Goal: Find specific page/section: Find specific page/section

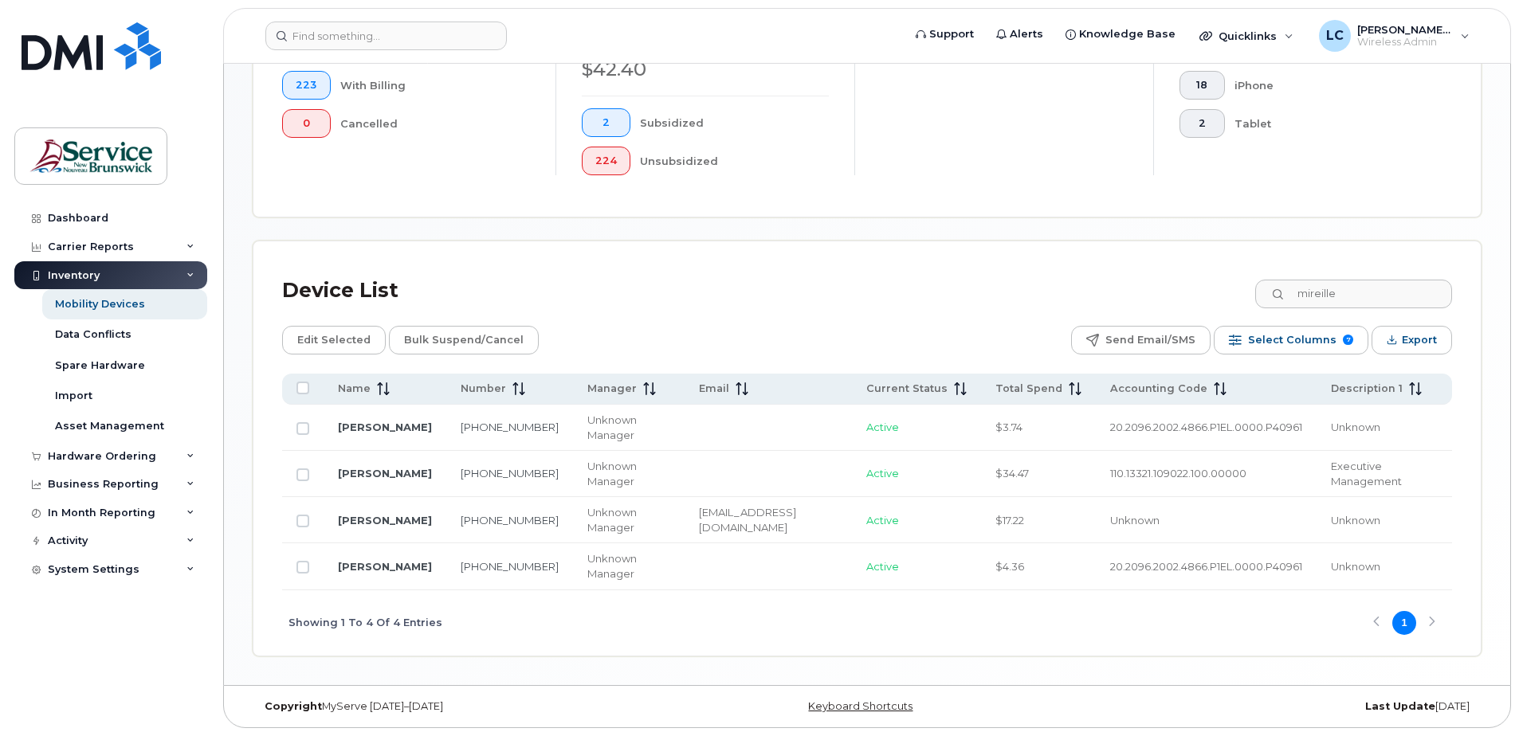
scroll to position [529, 0]
click at [150, 541] on div "Activity" at bounding box center [110, 541] width 193 height 29
click at [112, 484] on div "Business Reporting" at bounding box center [103, 484] width 111 height 13
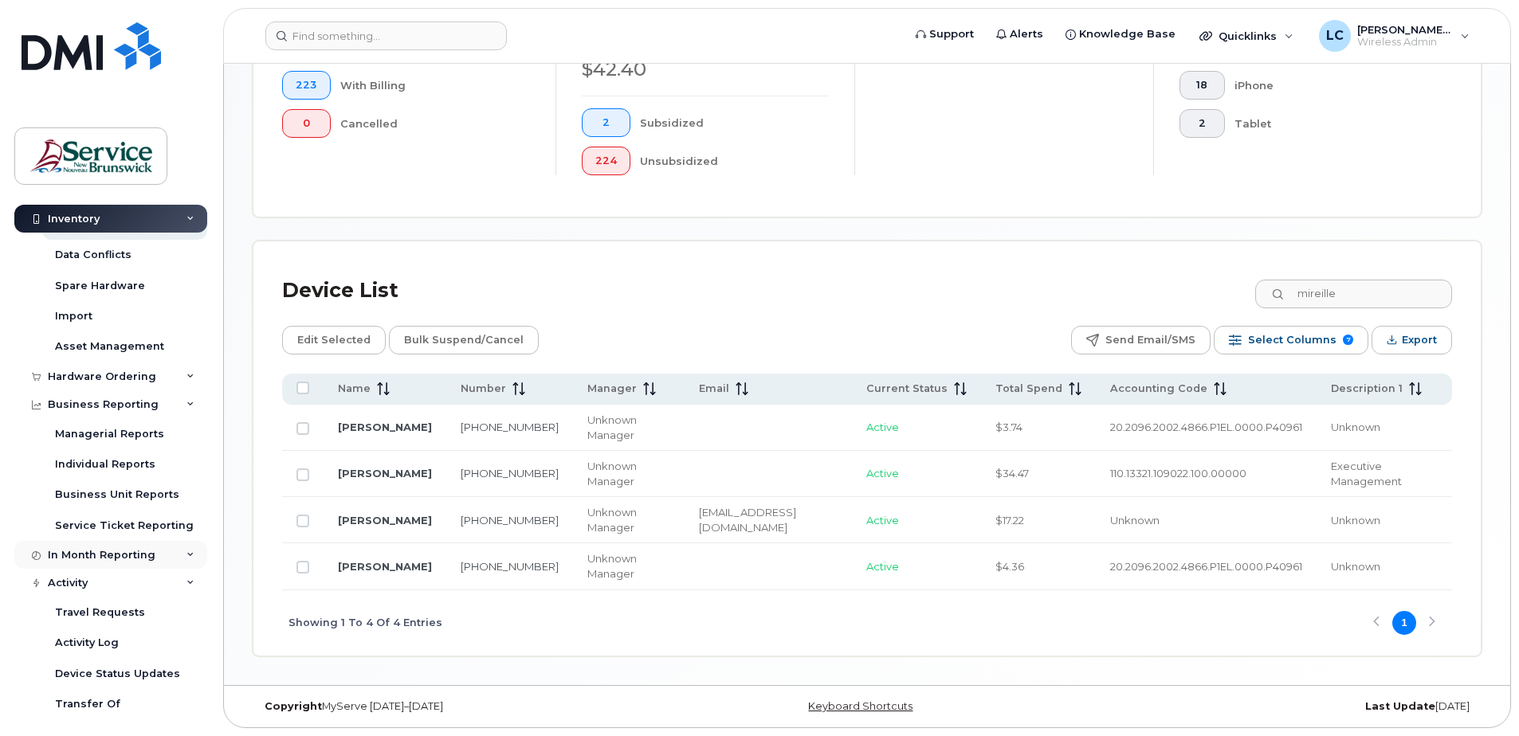
click at [100, 550] on div "In Month Reporting" at bounding box center [102, 555] width 108 height 13
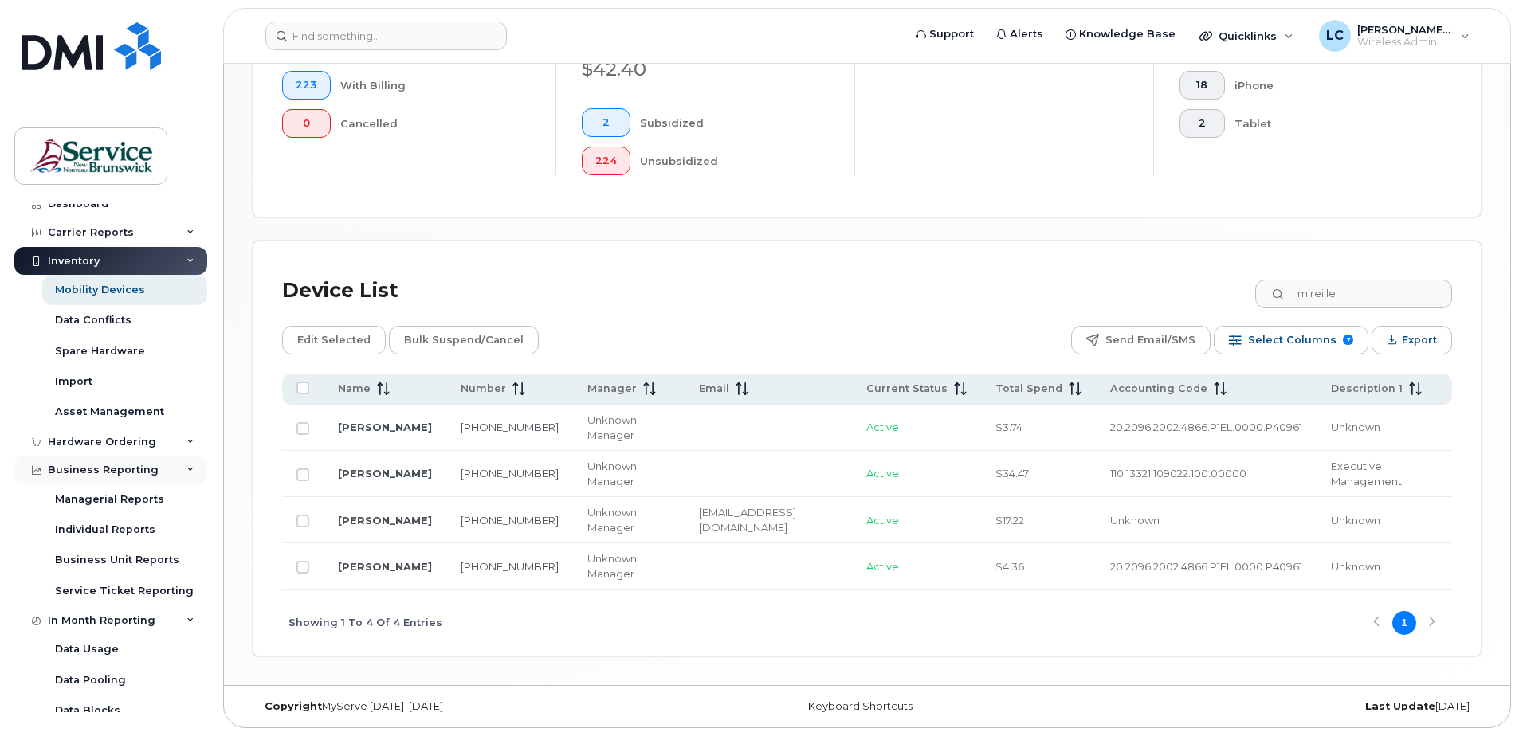
scroll to position [0, 0]
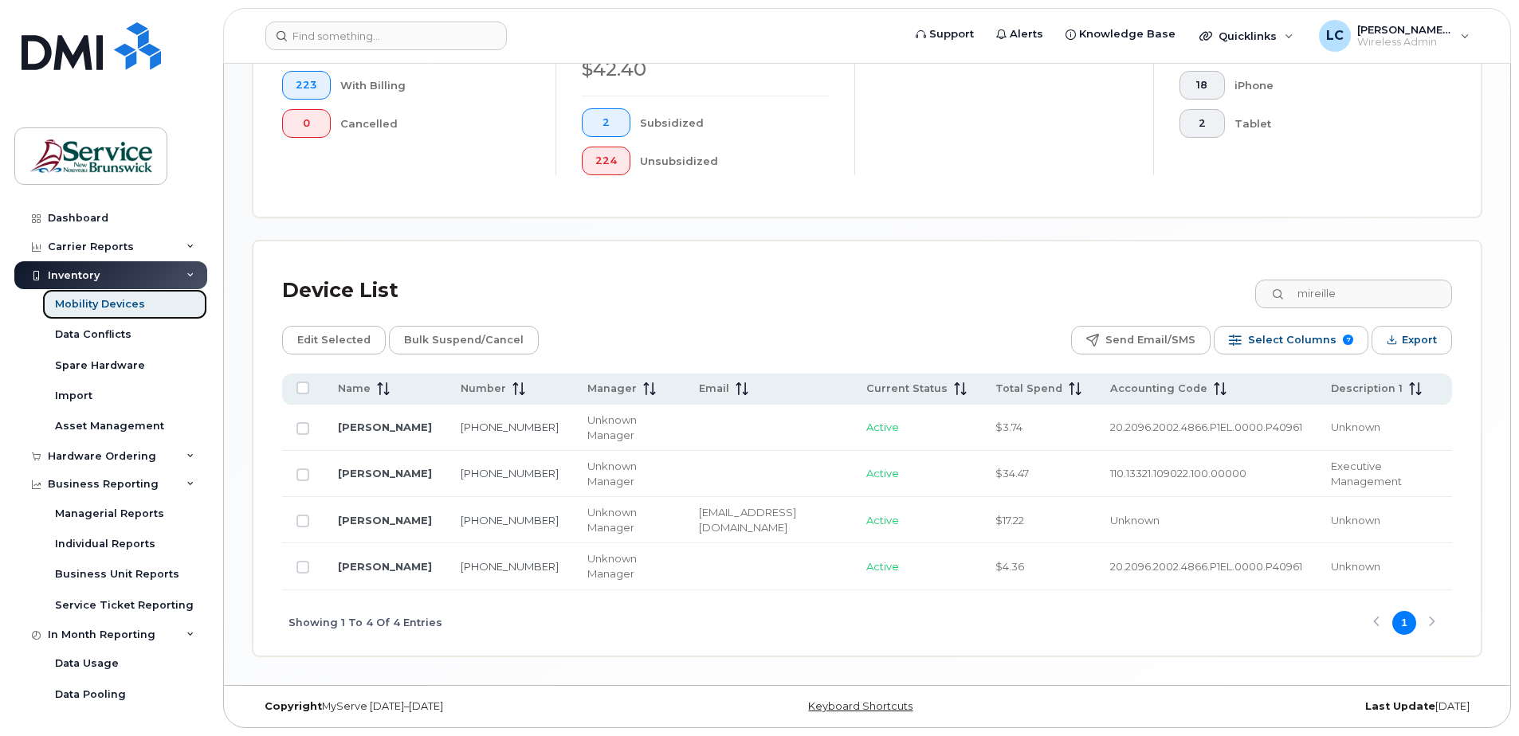
click at [88, 305] on div "Mobility Devices" at bounding box center [100, 304] width 90 height 14
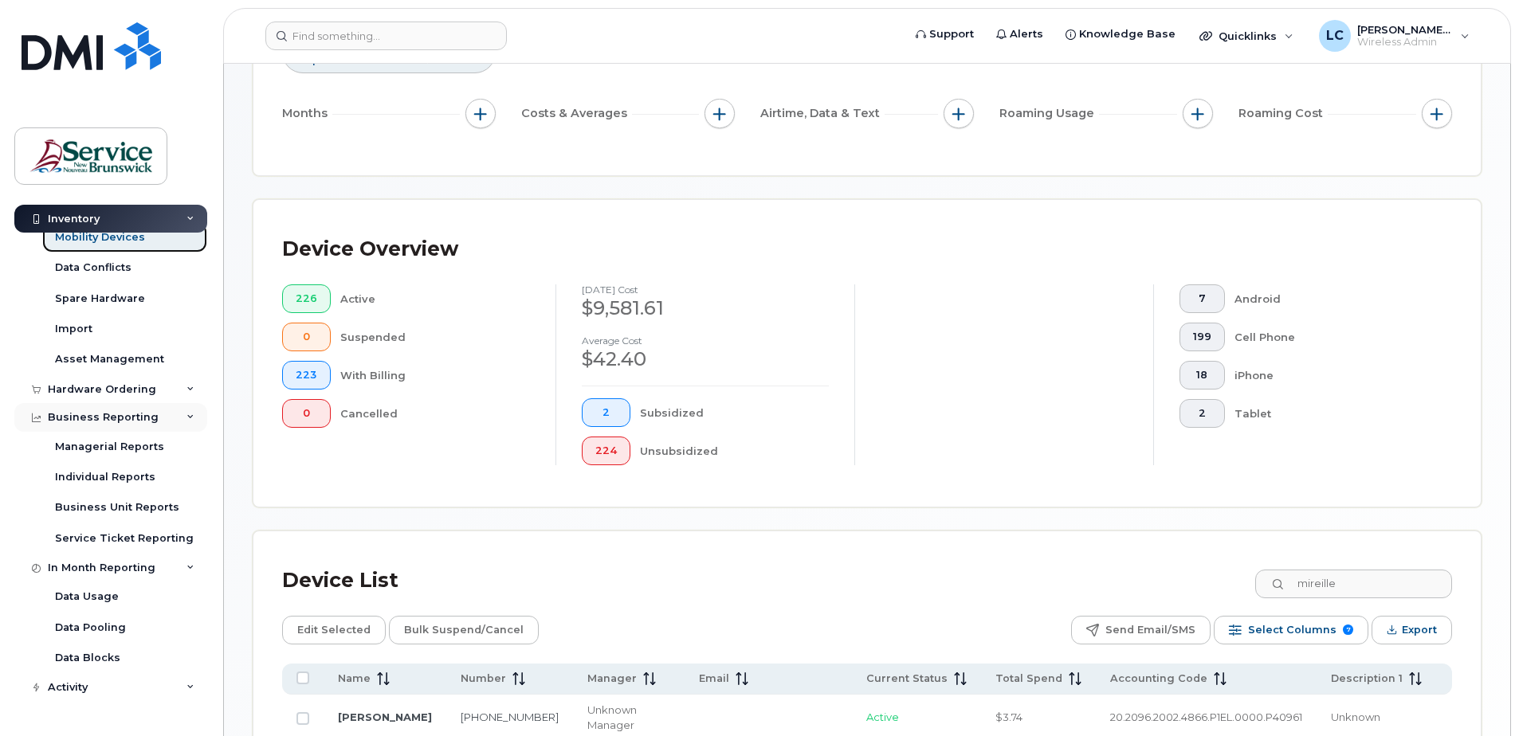
scroll to position [43, 0]
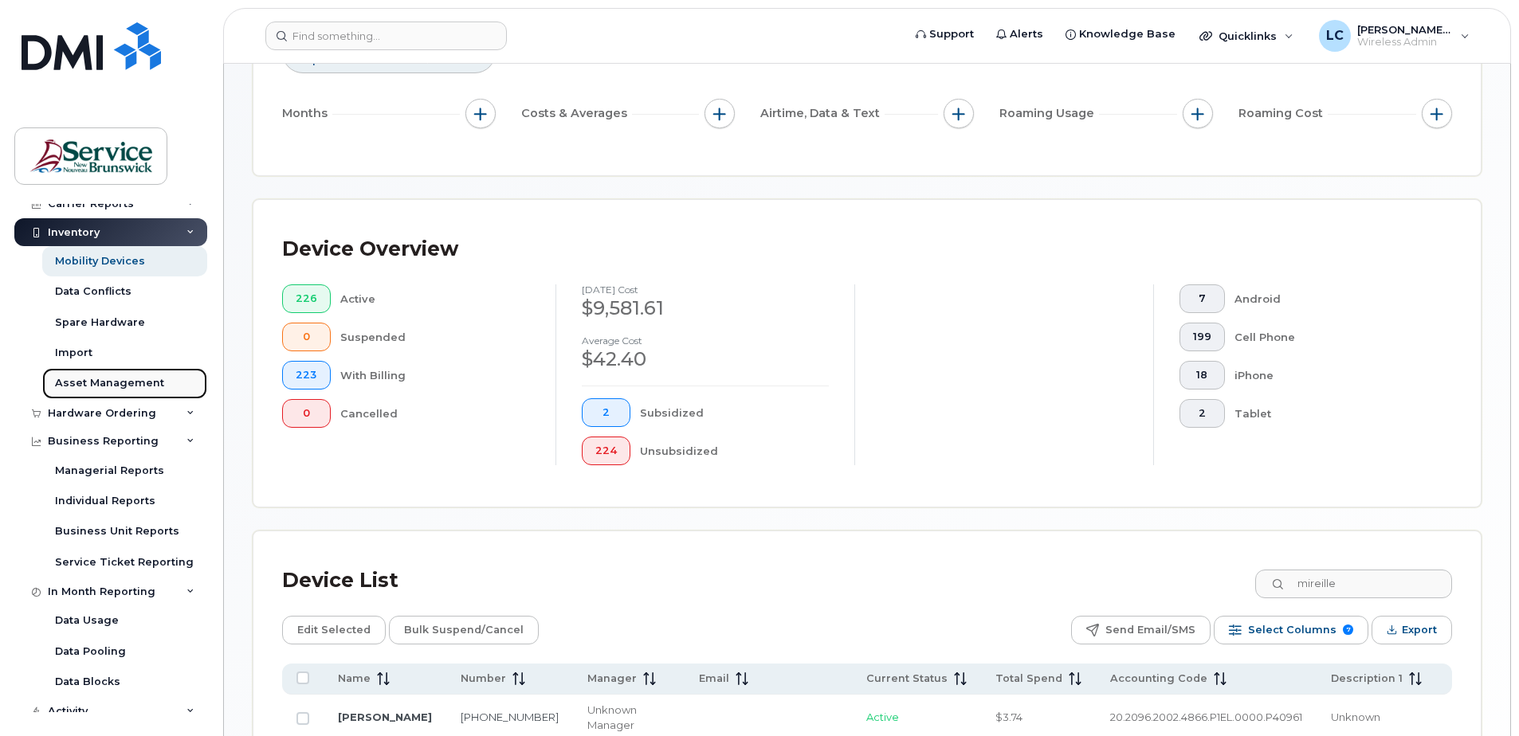
click at [124, 386] on div "Asset Management" at bounding box center [109, 383] width 109 height 14
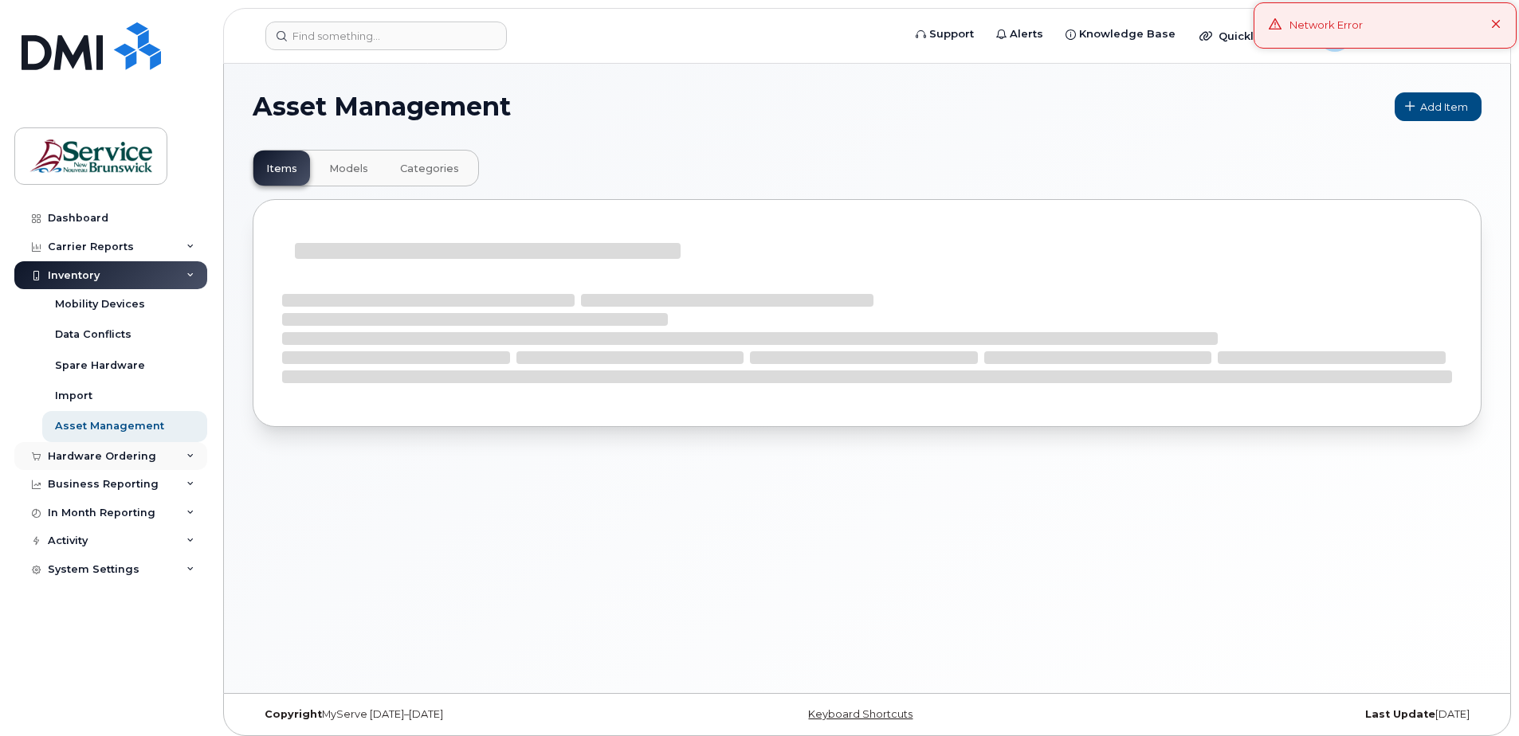
click at [129, 452] on div "Hardware Ordering" at bounding box center [102, 456] width 108 height 13
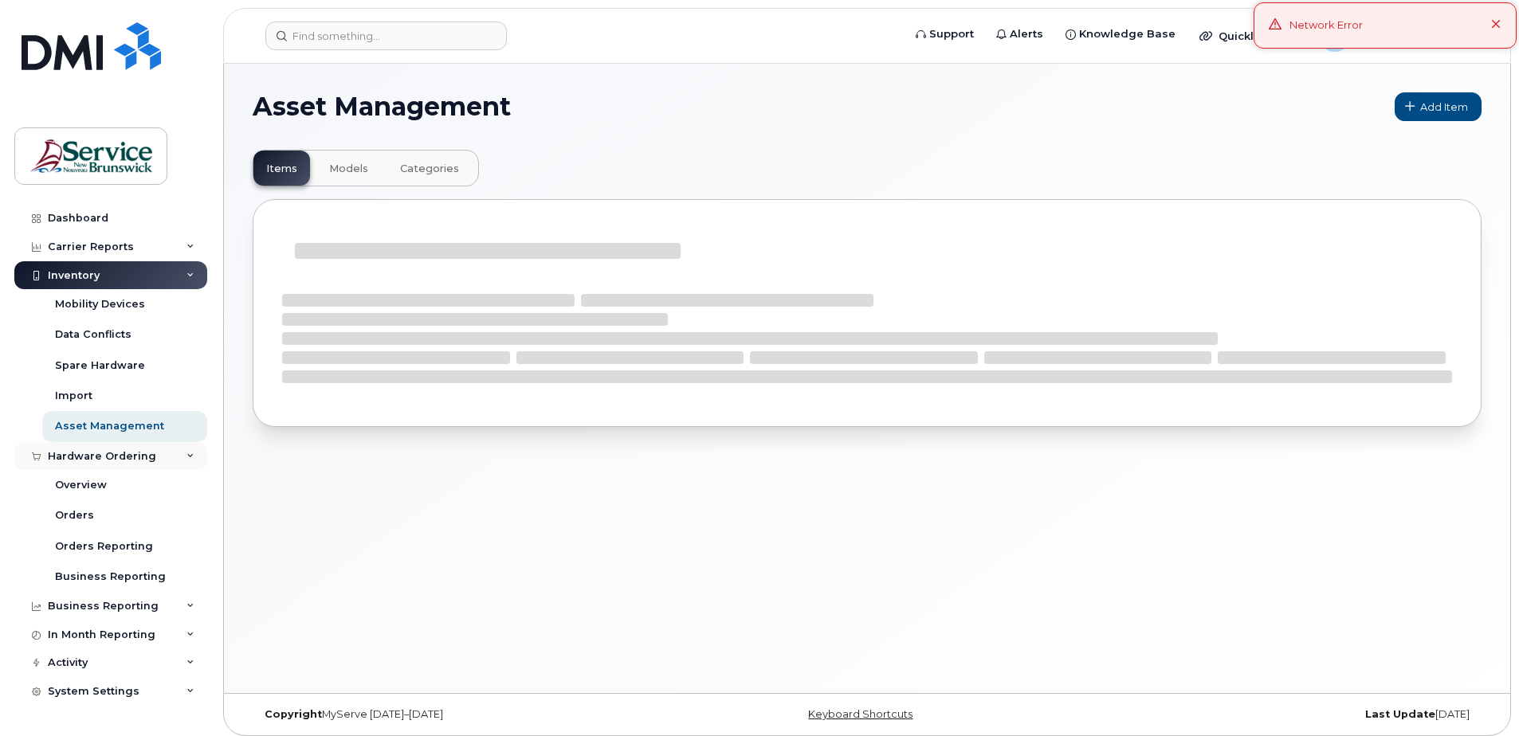
click at [189, 453] on icon at bounding box center [190, 457] width 8 height 8
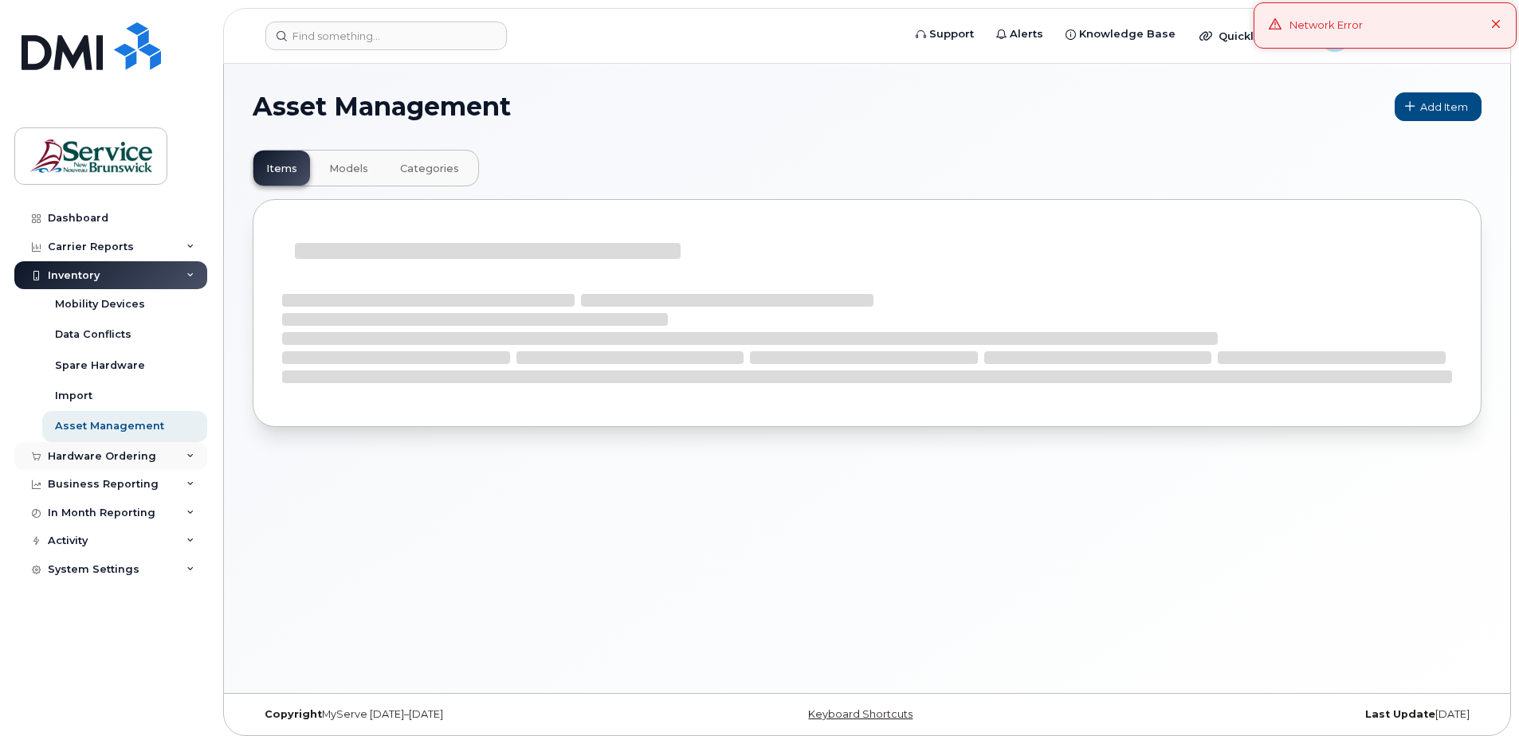
click at [144, 453] on div "Hardware Ordering" at bounding box center [102, 456] width 108 height 13
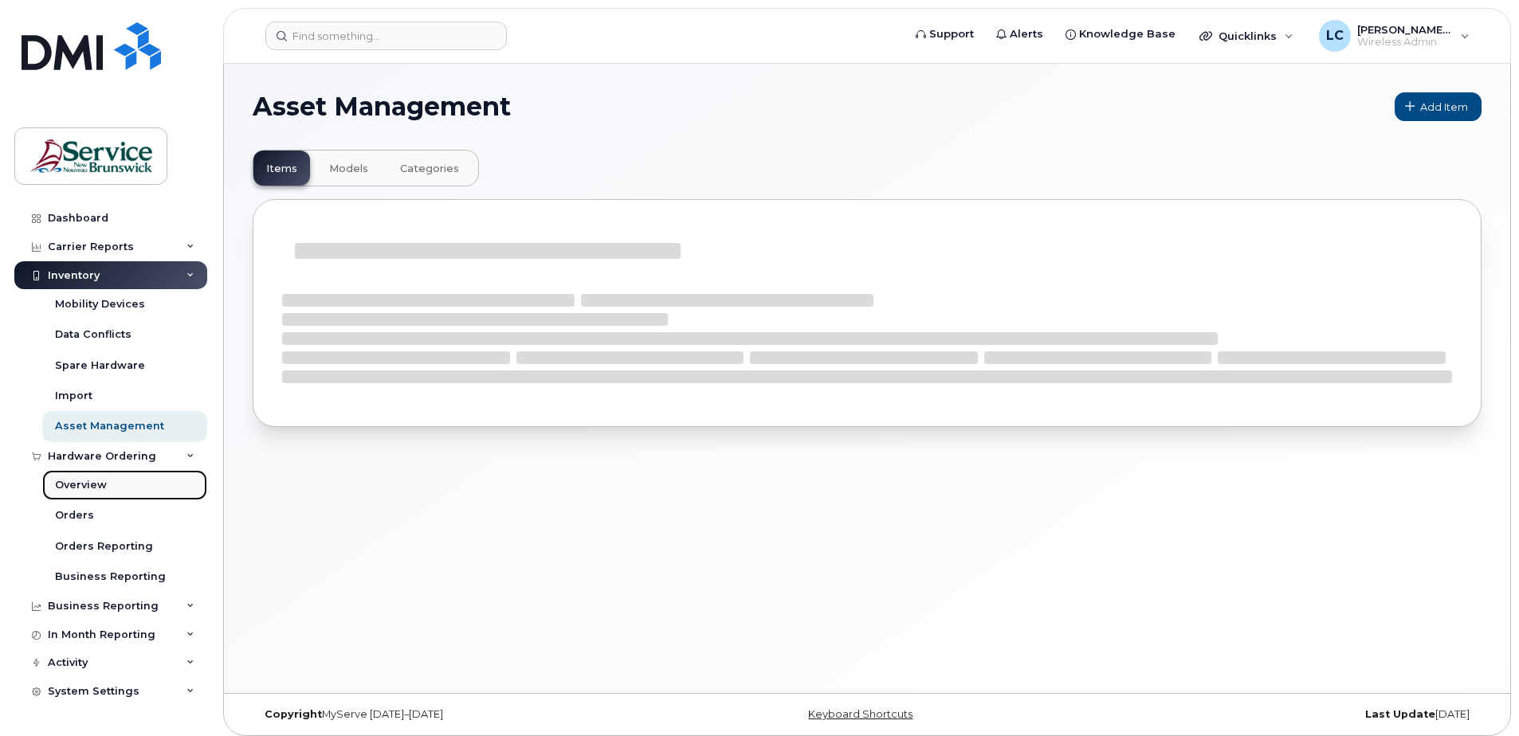
click at [92, 481] on div "Overview" at bounding box center [81, 485] width 52 height 14
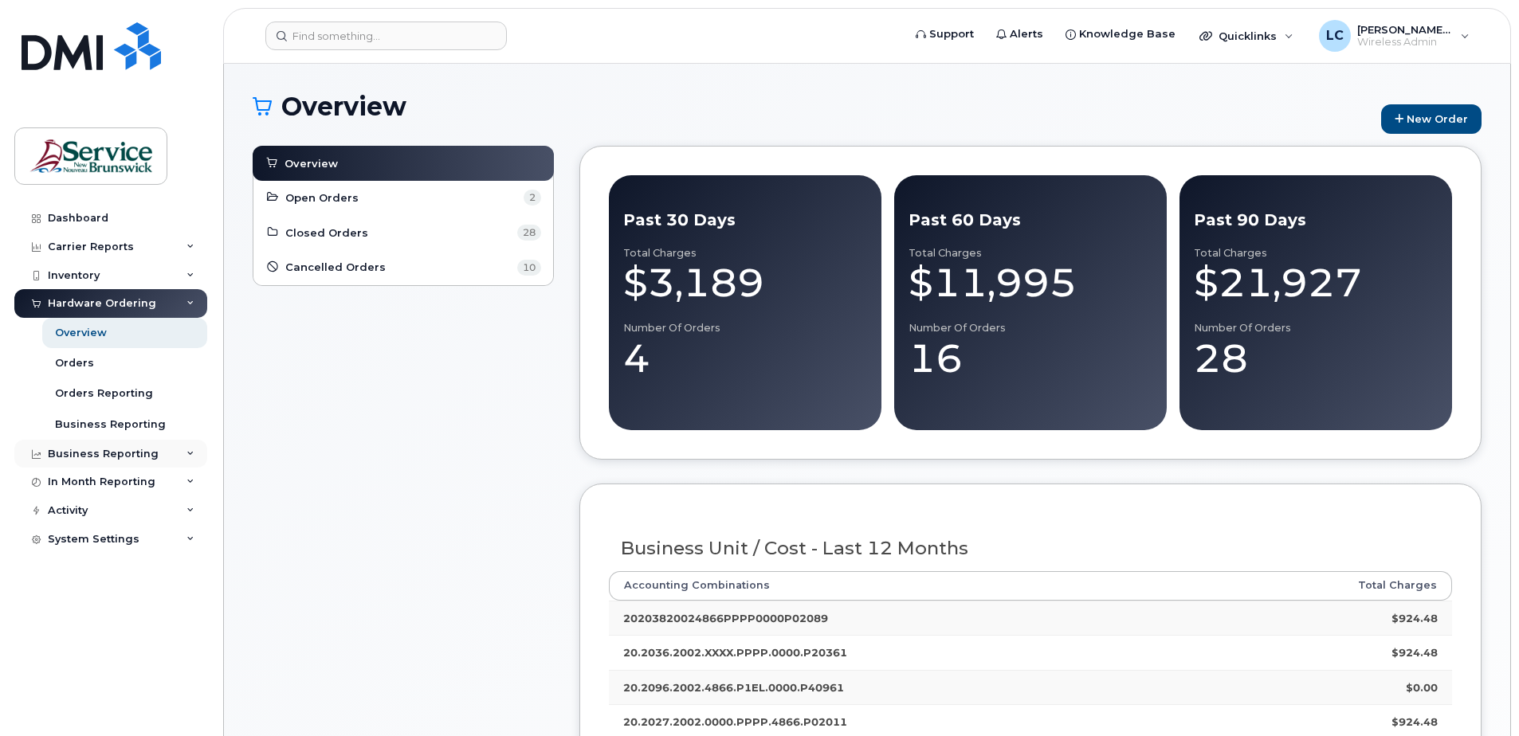
click at [116, 453] on div "Business Reporting" at bounding box center [103, 454] width 111 height 13
click at [102, 594] on div "In Month Reporting" at bounding box center [110, 604] width 193 height 29
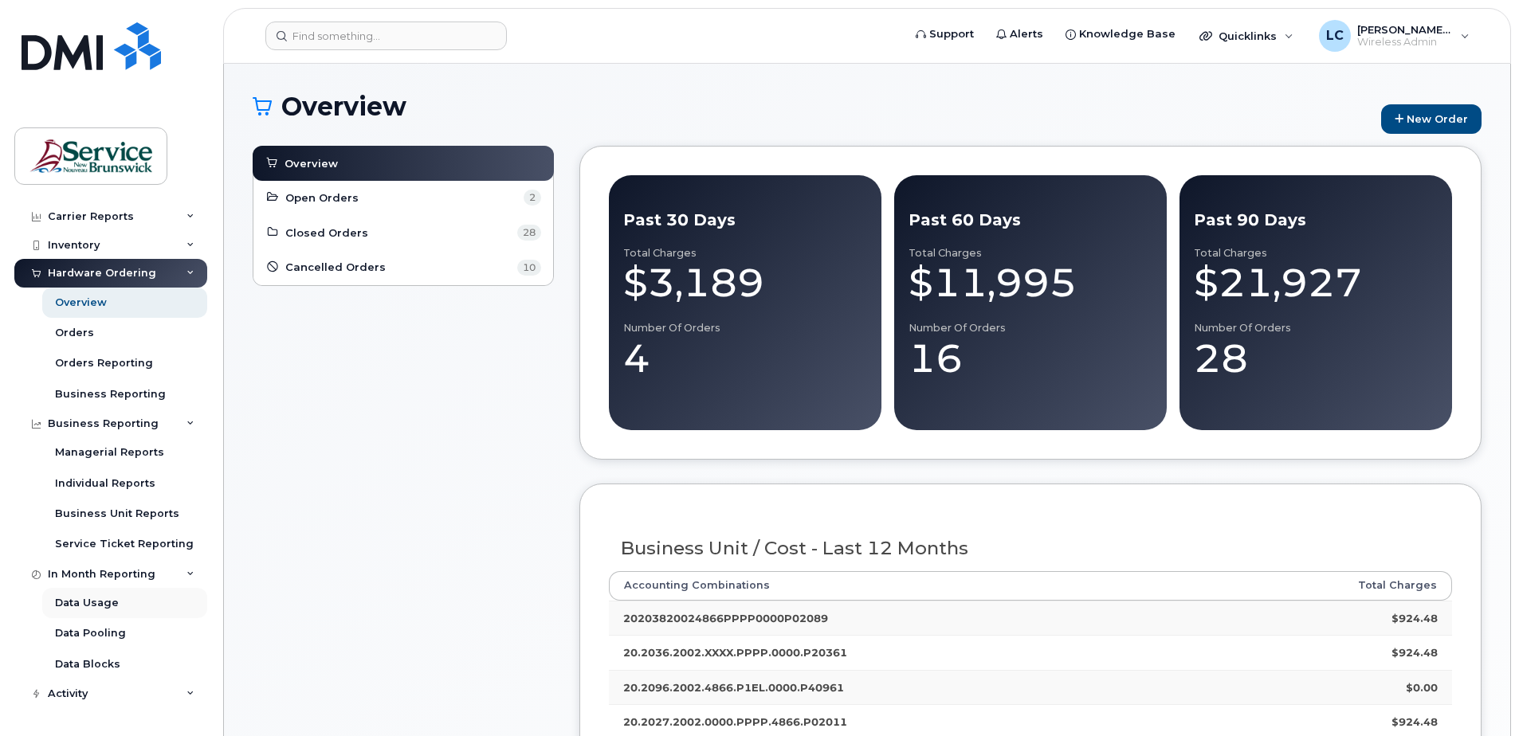
scroll to position [54, 0]
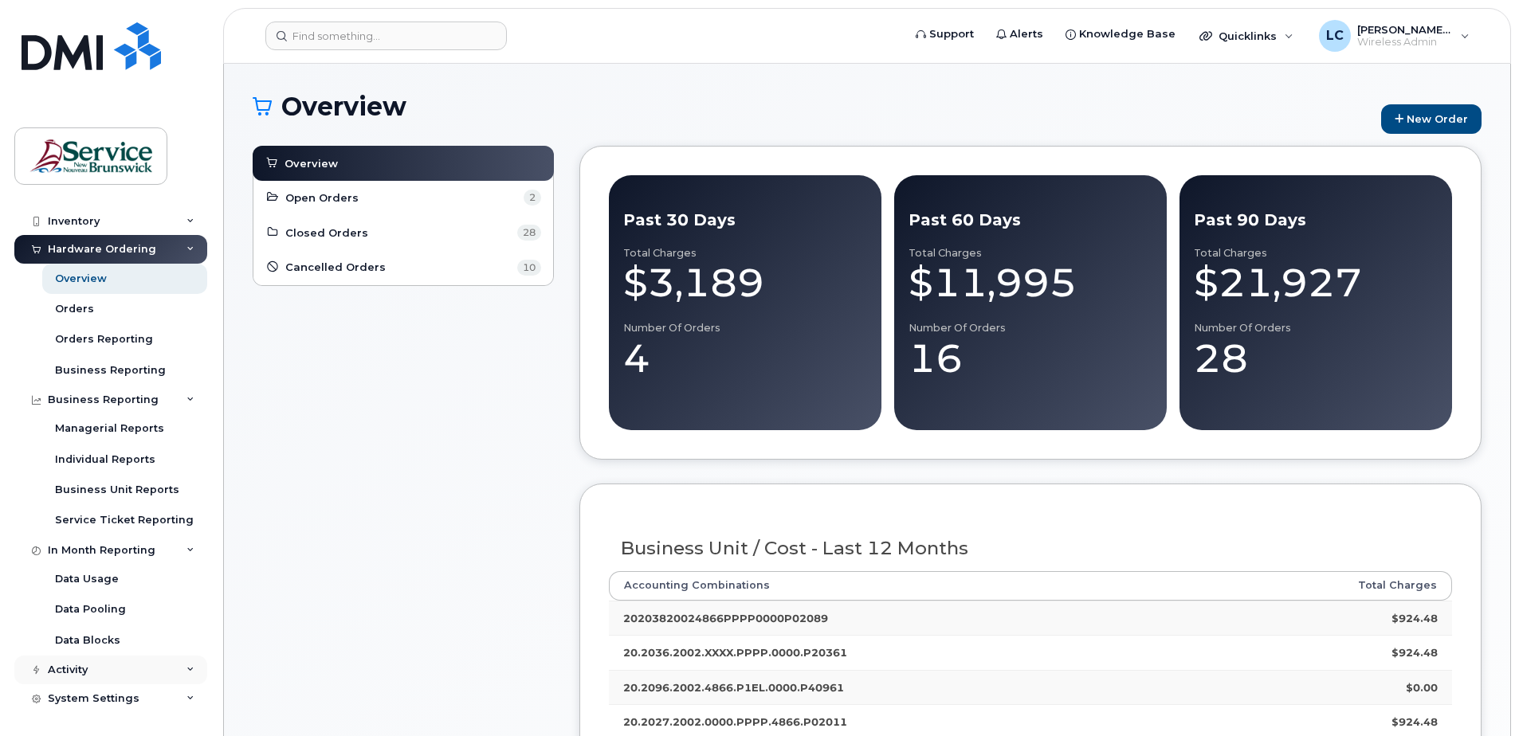
click at [84, 663] on div "Activity" at bounding box center [110, 670] width 193 height 29
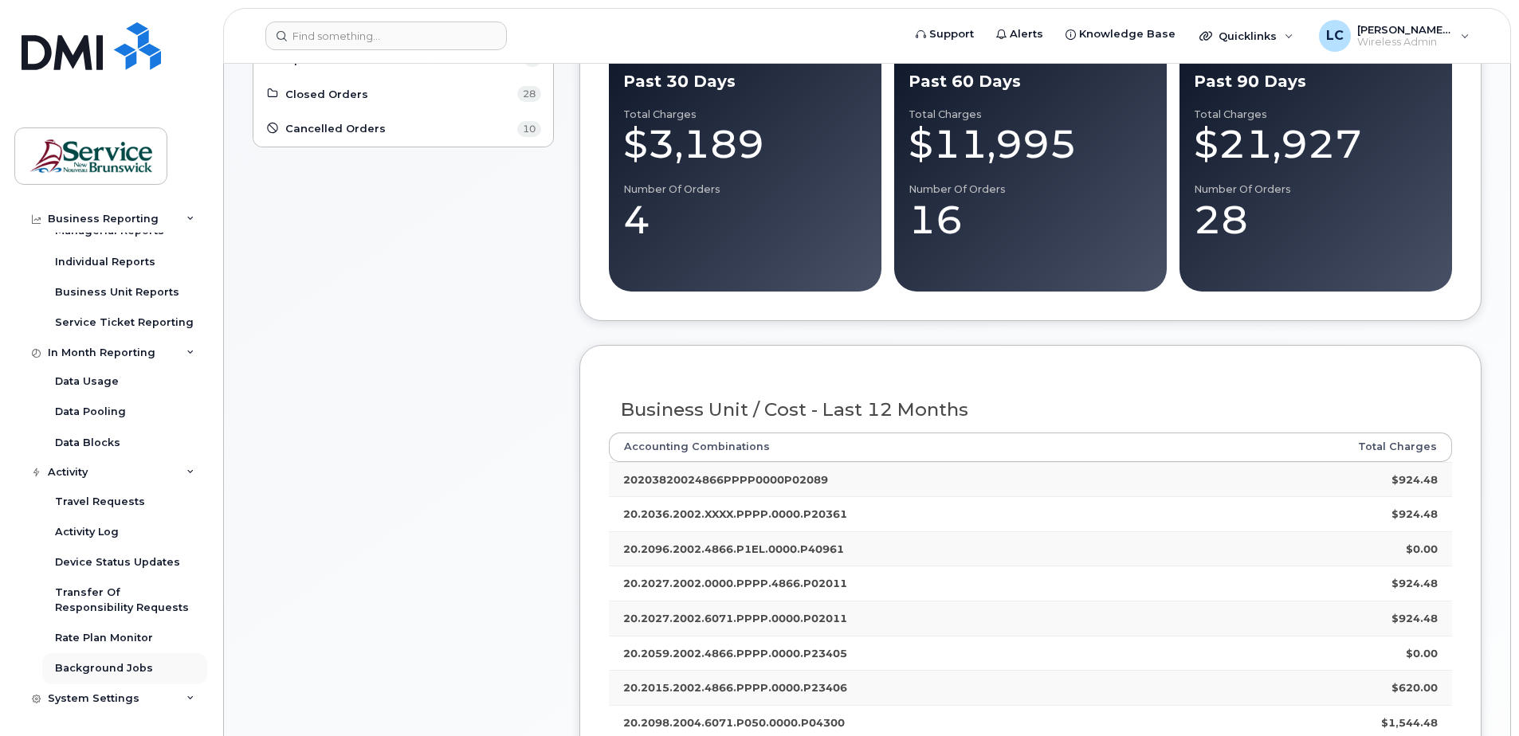
scroll to position [159, 0]
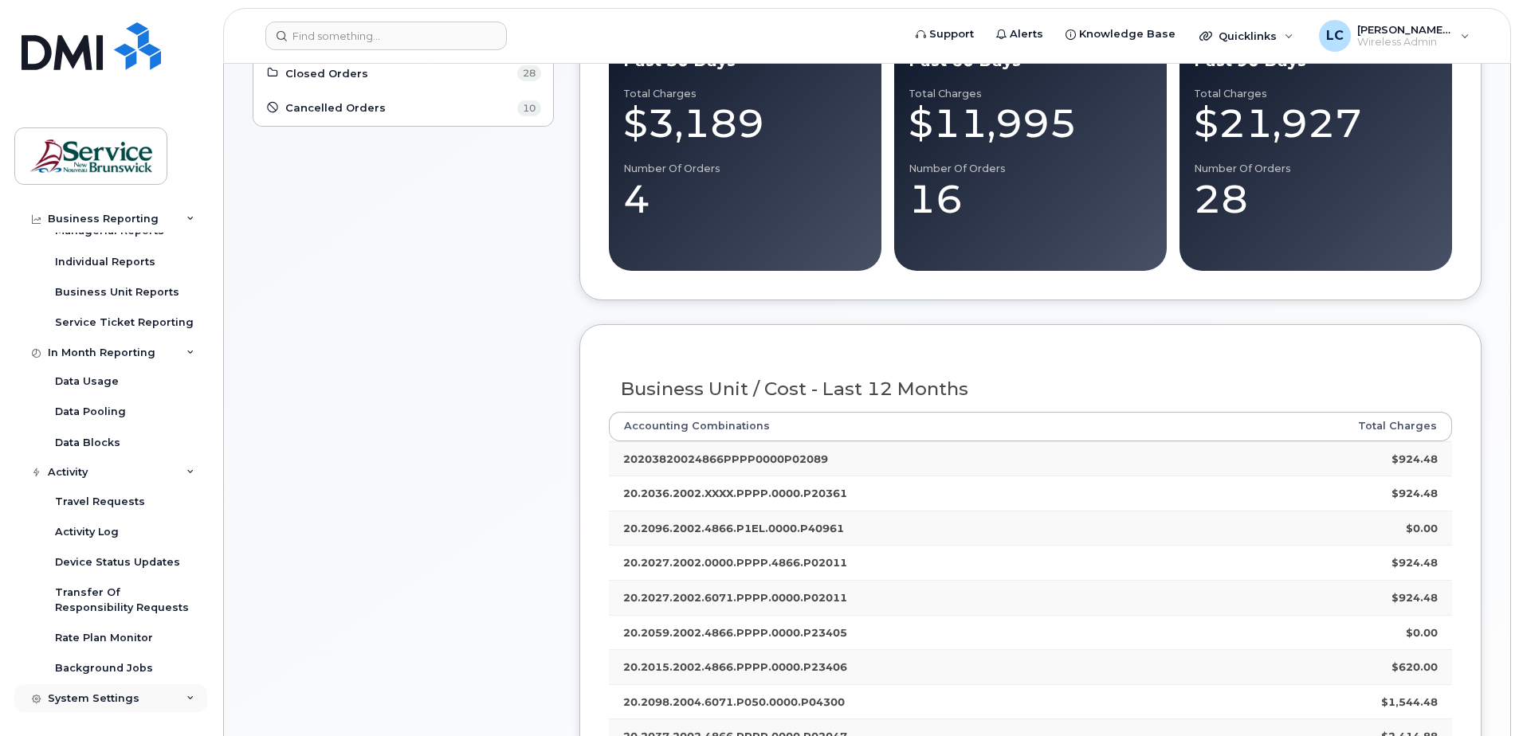
click at [109, 692] on div "System Settings" at bounding box center [94, 698] width 92 height 13
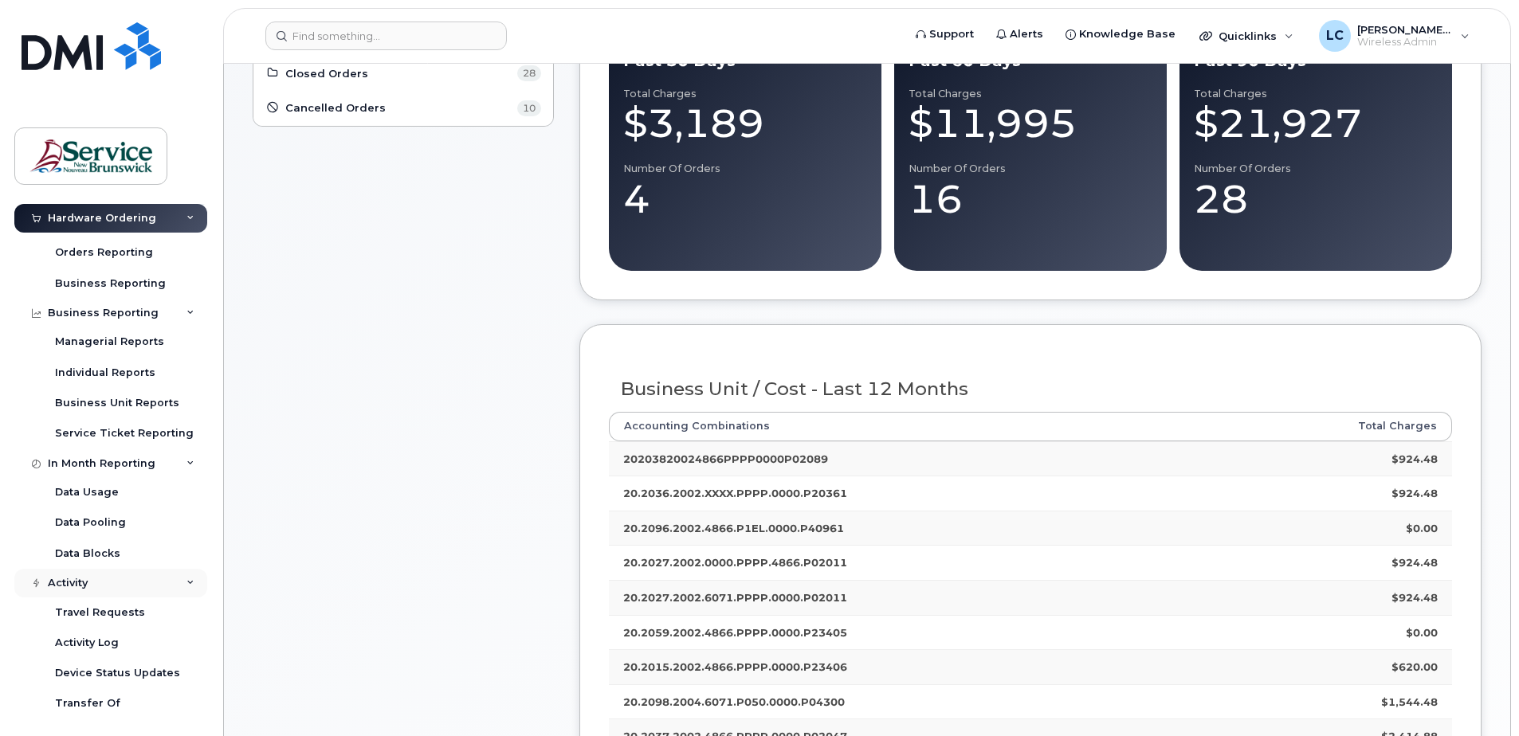
scroll to position [128, 0]
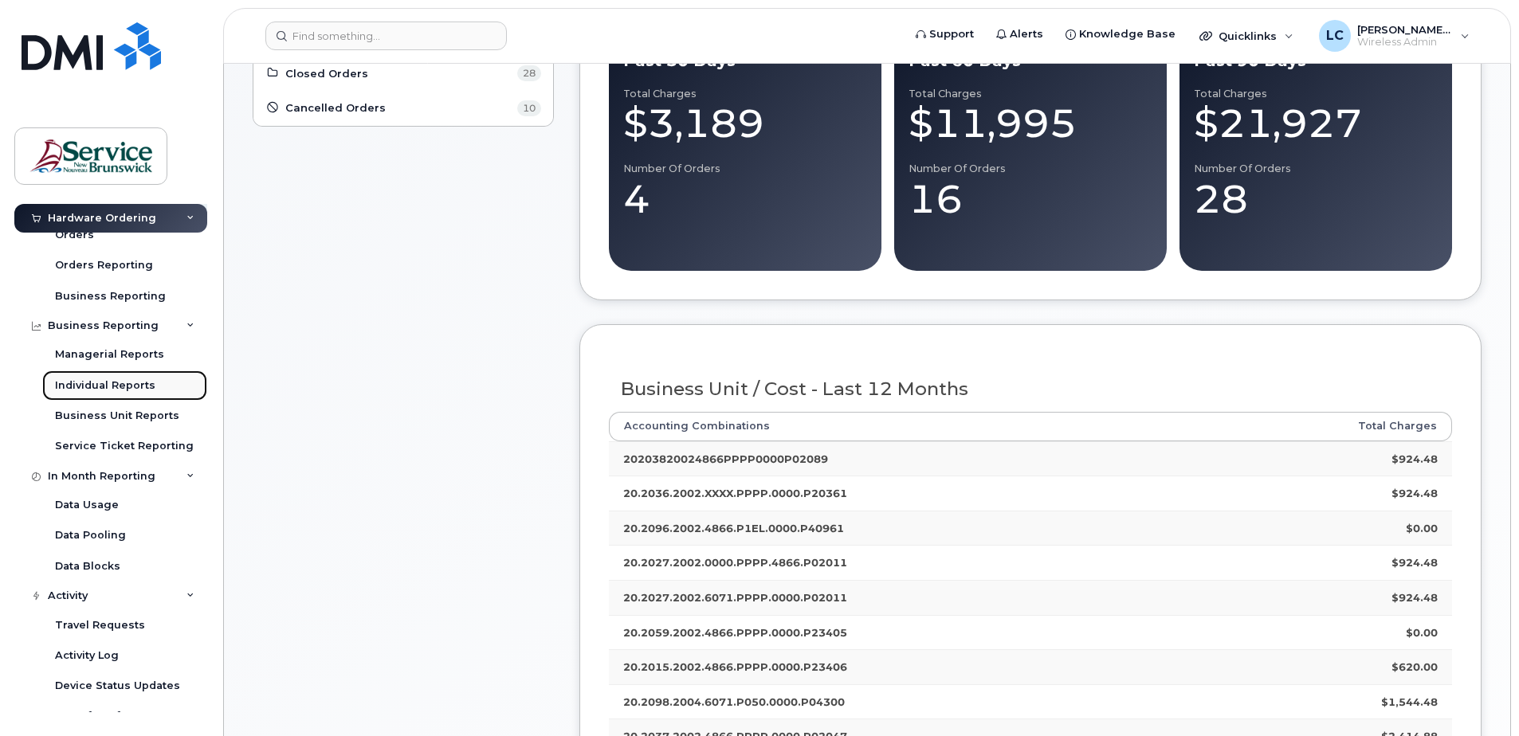
click at [119, 390] on div "Individual Reports" at bounding box center [105, 386] width 100 height 14
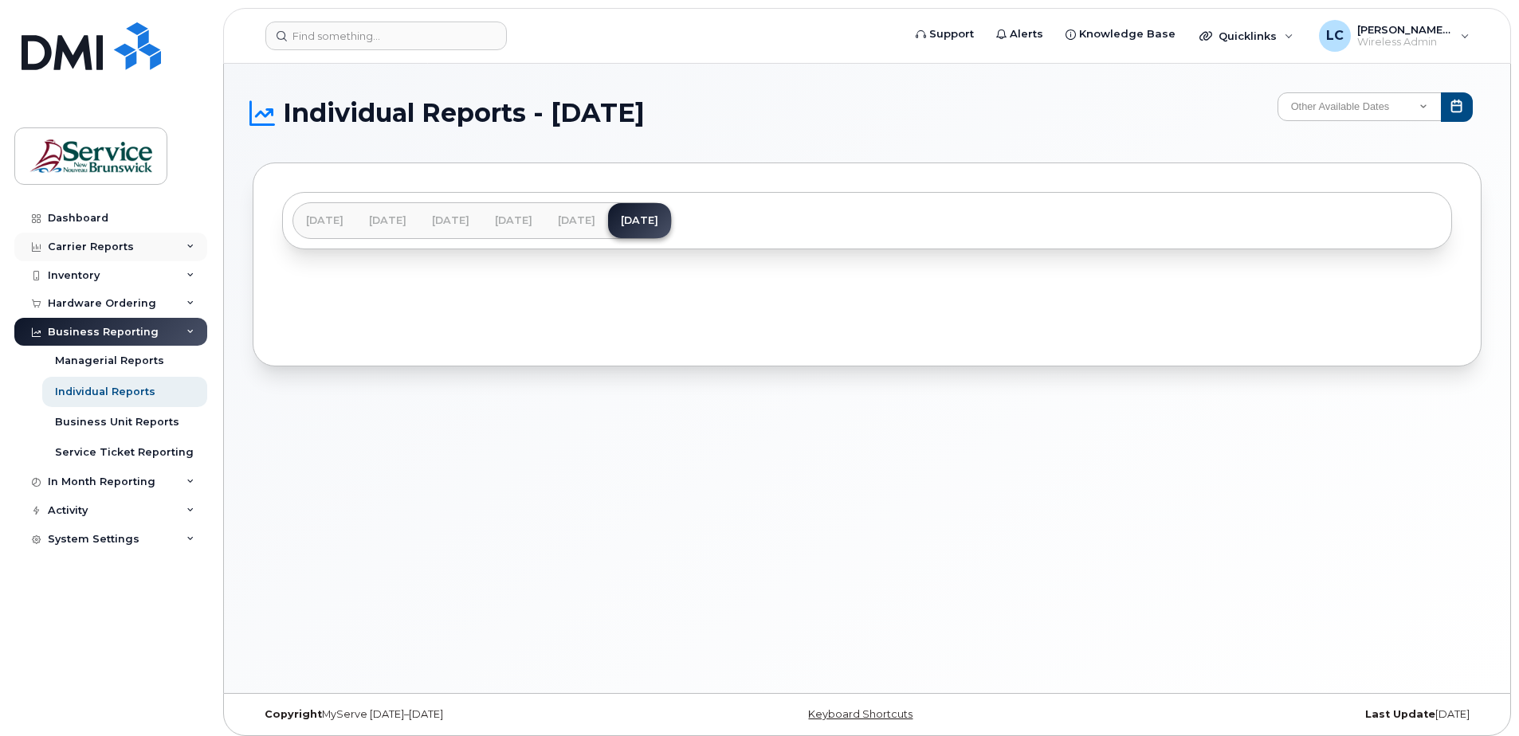
click at [95, 245] on div "Carrier Reports" at bounding box center [91, 247] width 86 height 13
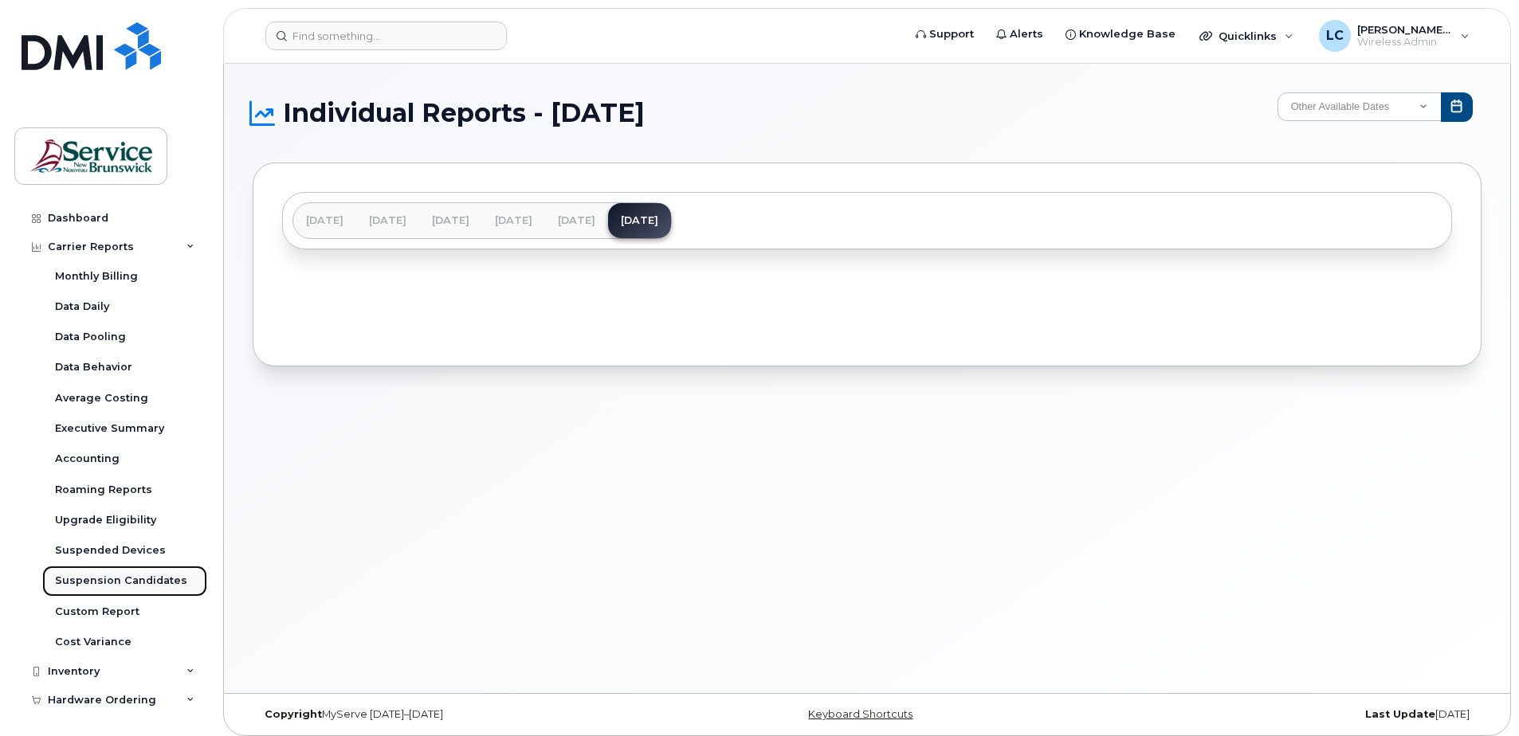
click at [92, 581] on div "Suspension Candidates" at bounding box center [121, 581] width 132 height 14
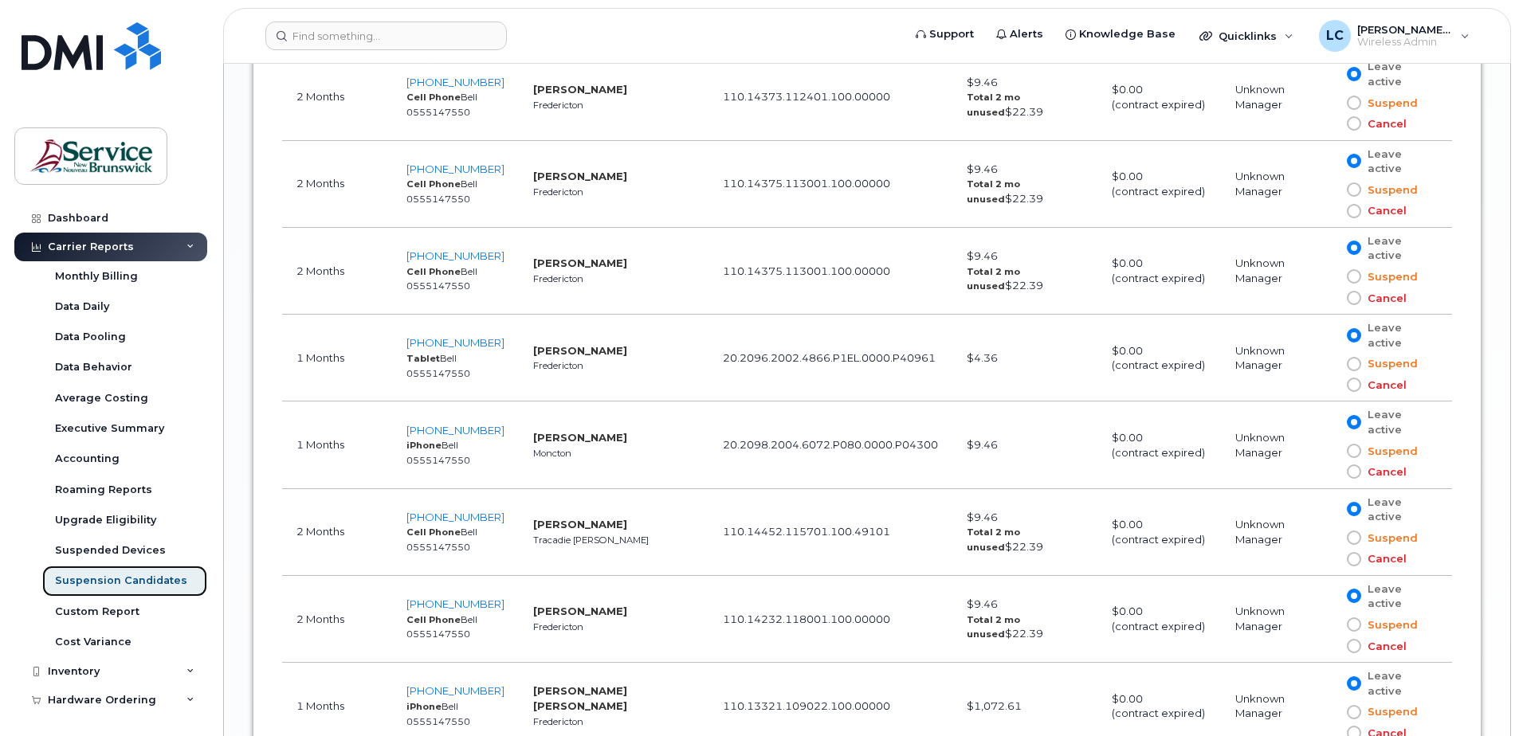
scroll to position [2005, 0]
